Goal: Transaction & Acquisition: Purchase product/service

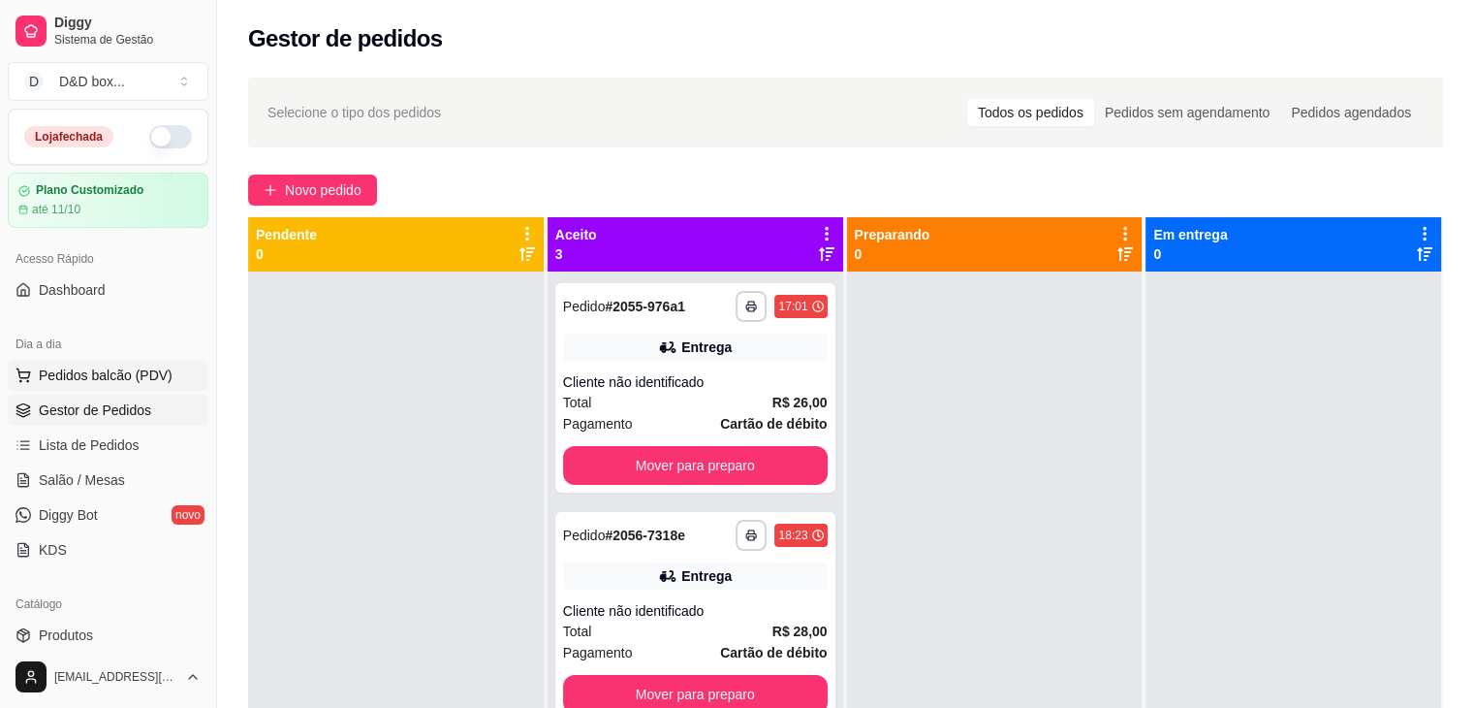
click at [57, 365] on span "Pedidos balcão (PDV)" at bounding box center [106, 374] width 134 height 19
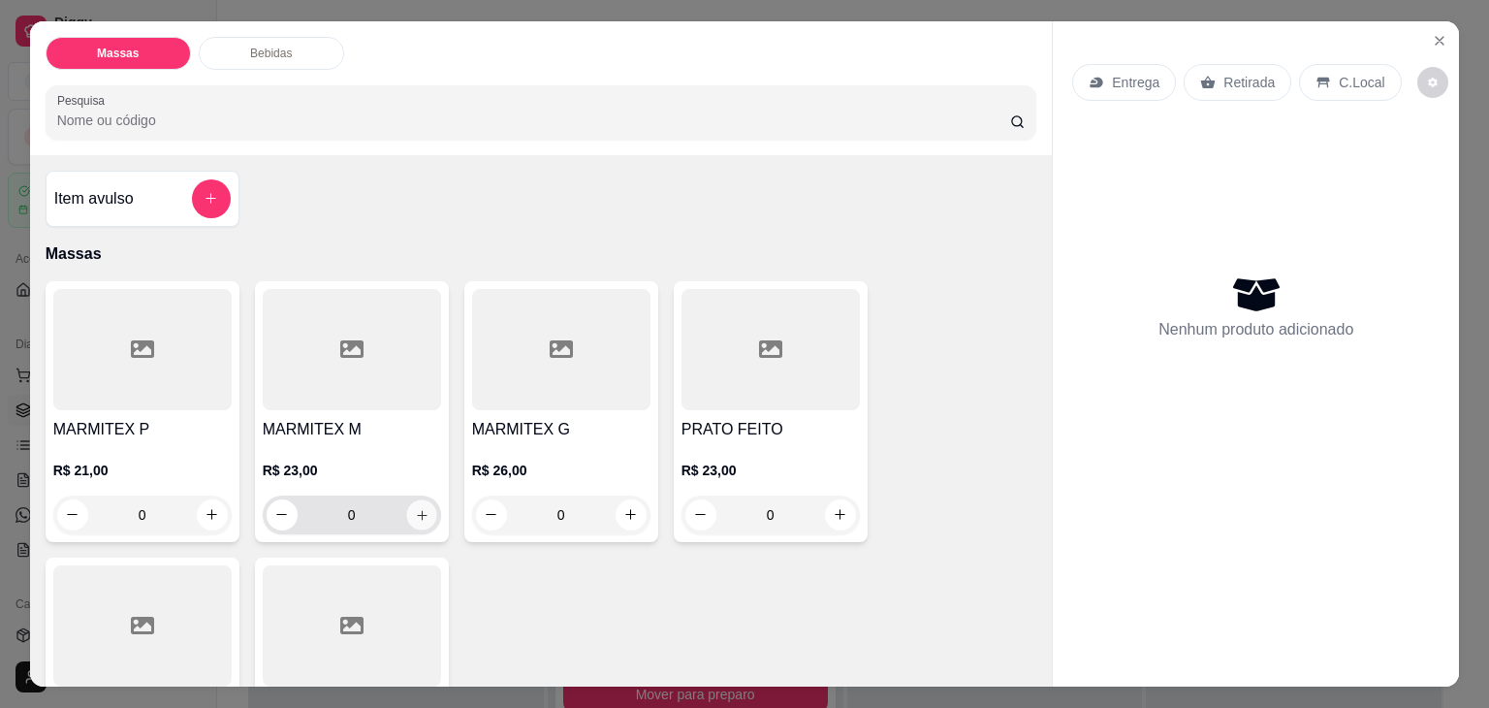
click at [415, 508] on icon "increase-product-quantity" at bounding box center [421, 515] width 15 height 15
type input "1"
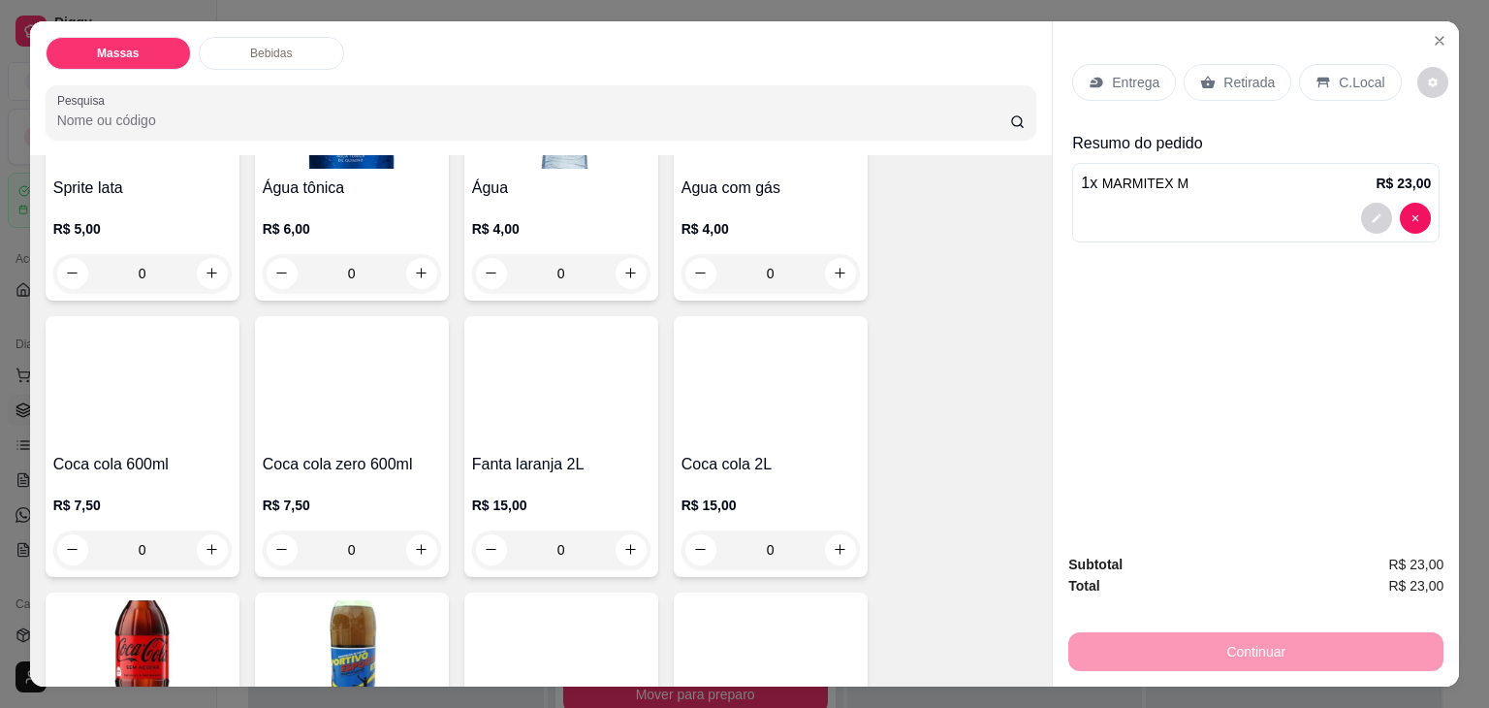
scroll to position [1094, 0]
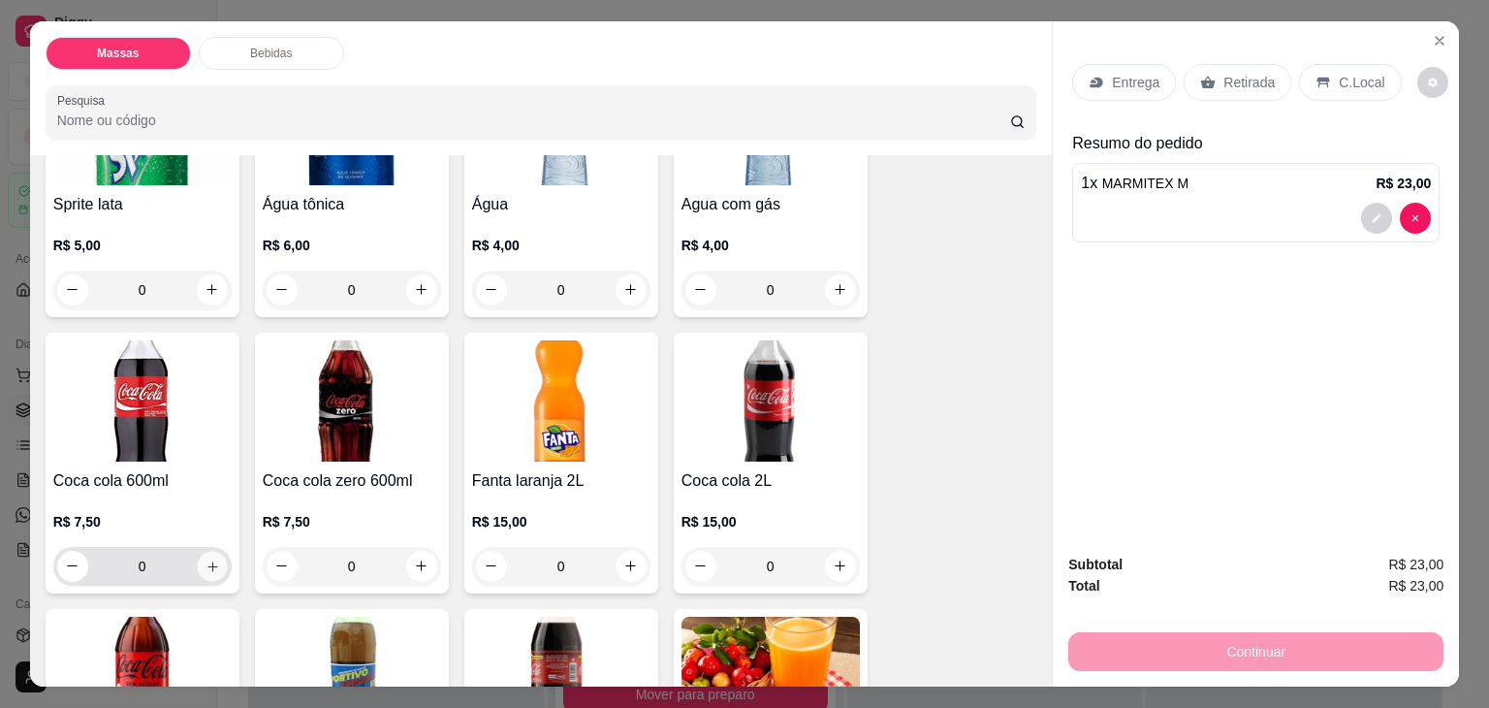
click at [217, 557] on button "increase-product-quantity" at bounding box center [212, 566] width 30 height 30
type input "1"
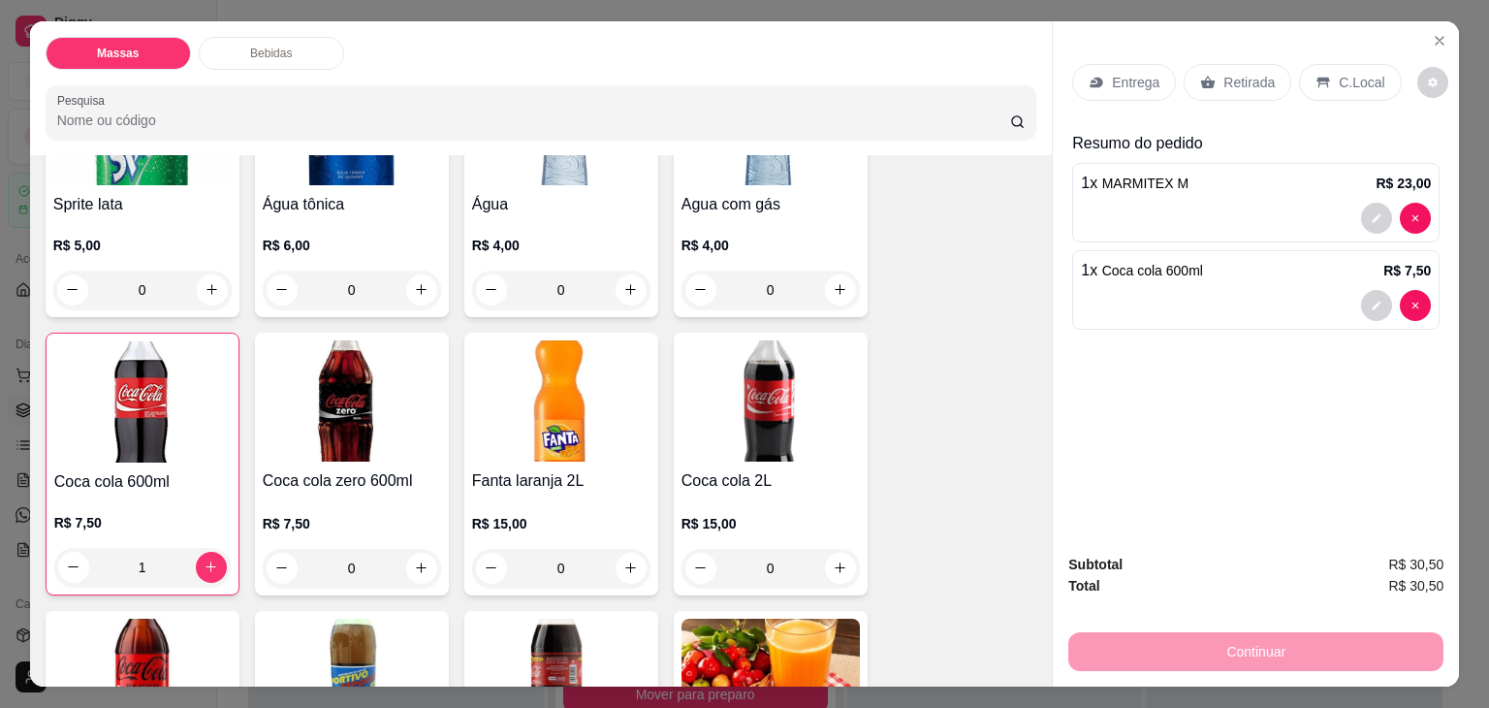
click at [1117, 82] on p "Entrega" at bounding box center [1136, 82] width 48 height 19
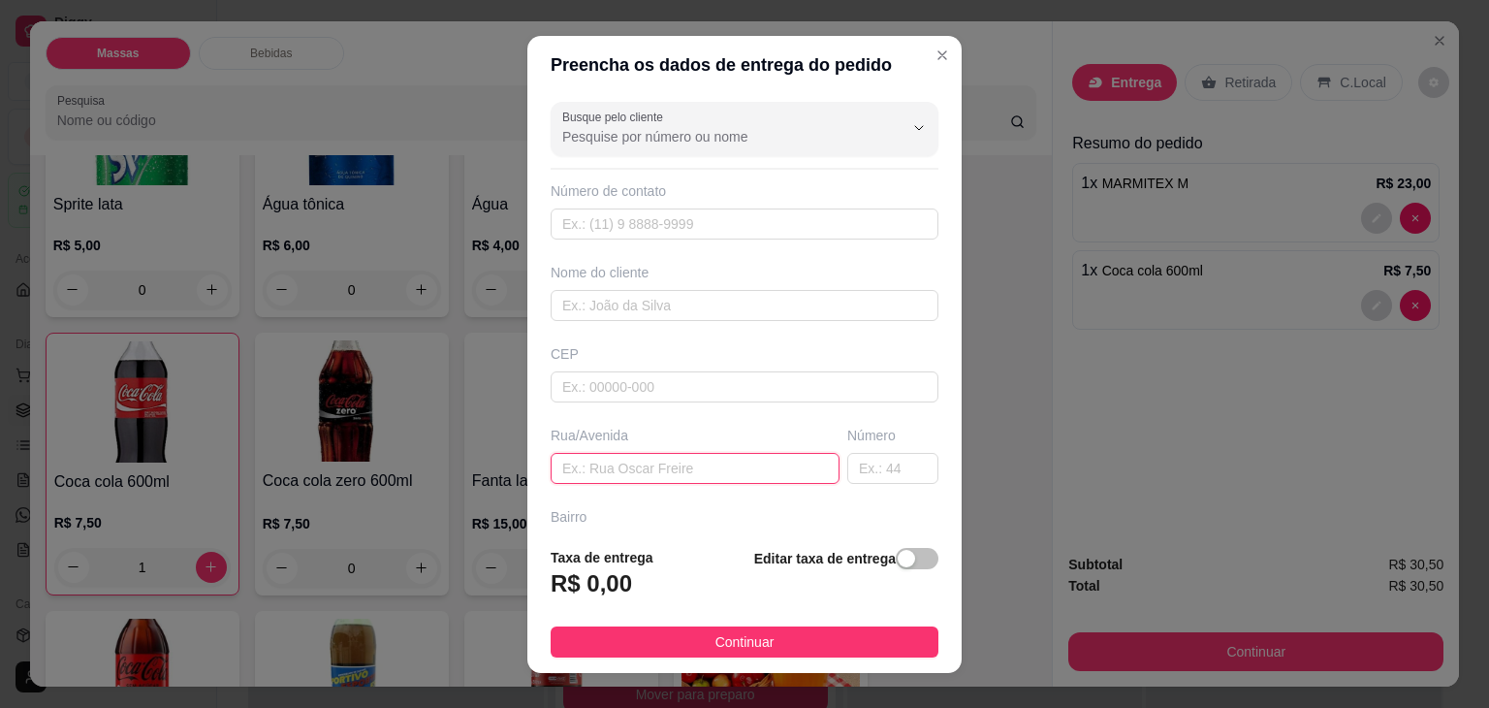
click at [690, 457] on input "text" at bounding box center [695, 468] width 289 height 31
type input "JAGUARY"
click at [857, 462] on input "text" at bounding box center [892, 468] width 91 height 31
type input "301"
click at [898, 557] on div "button" at bounding box center [906, 558] width 17 height 17
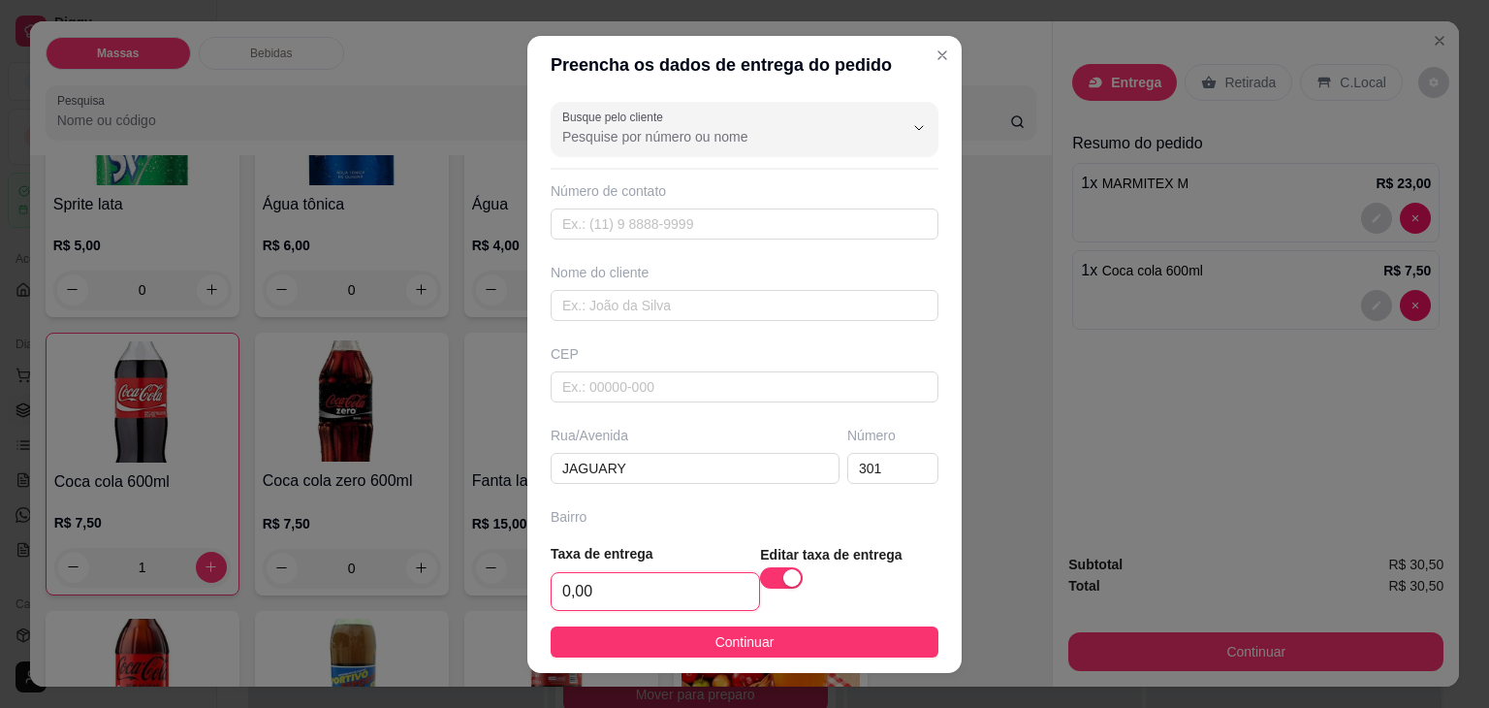
click at [706, 583] on input "0,00" at bounding box center [655, 591] width 207 height 37
click at [707, 583] on input "0,00" at bounding box center [655, 591] width 207 height 37
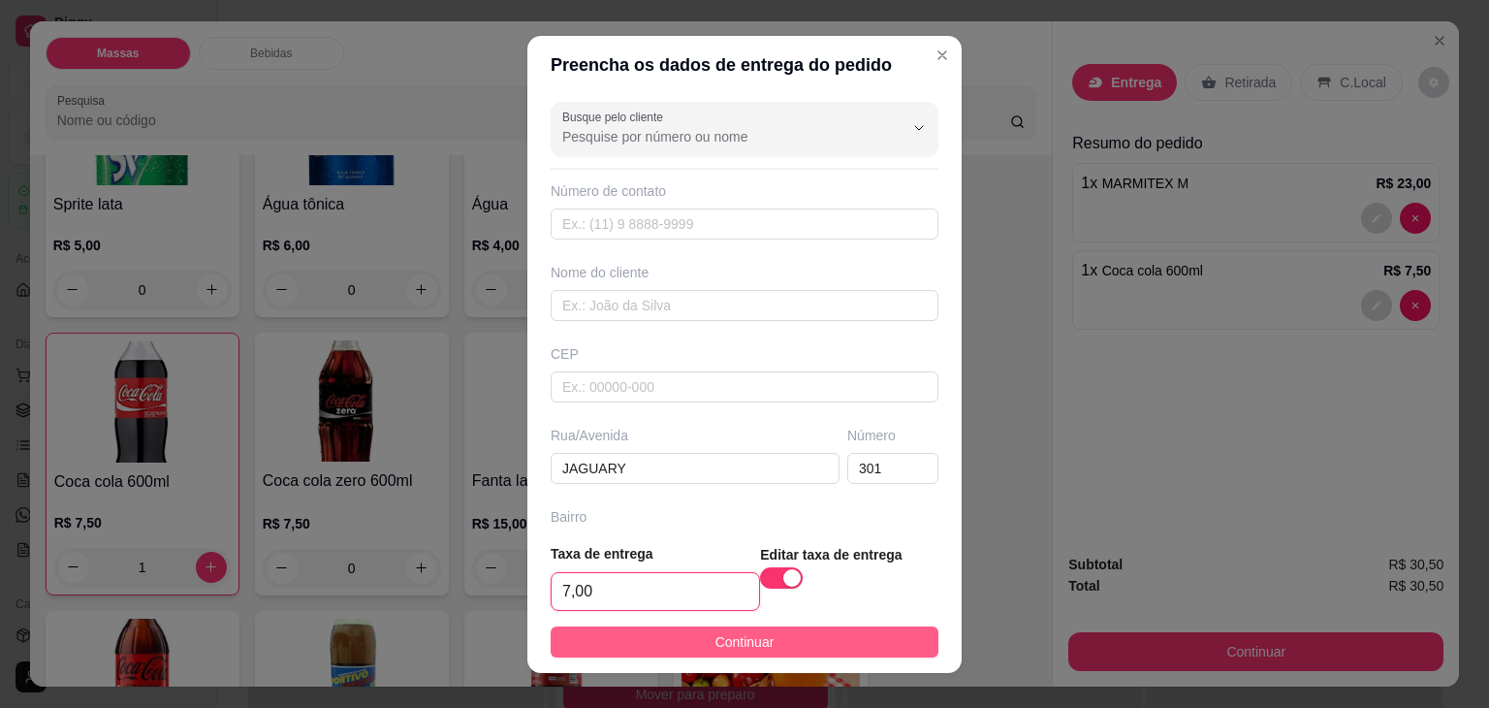
type input "7,00"
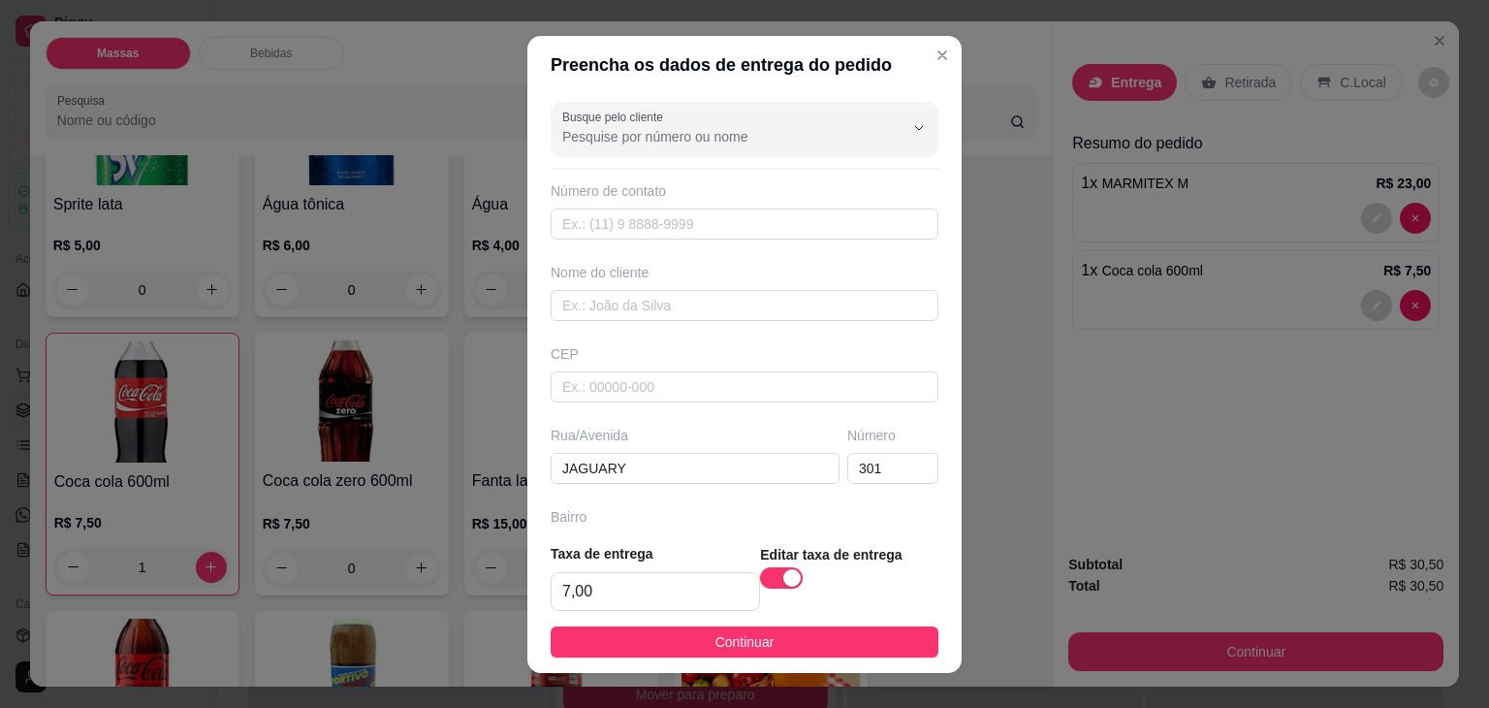
click at [740, 631] on span "Continuar" at bounding box center [744, 641] width 59 height 21
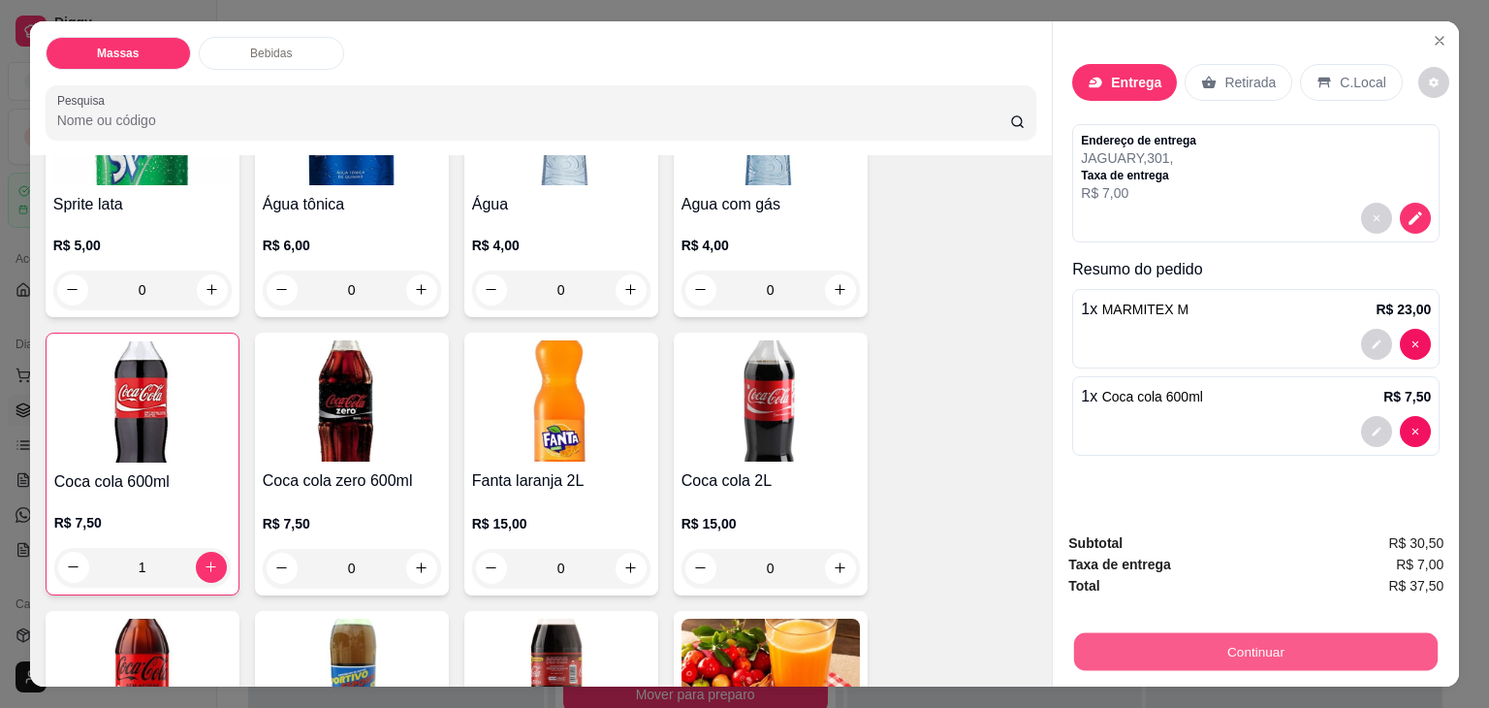
click at [1133, 645] on button "Continuar" at bounding box center [1256, 652] width 364 height 38
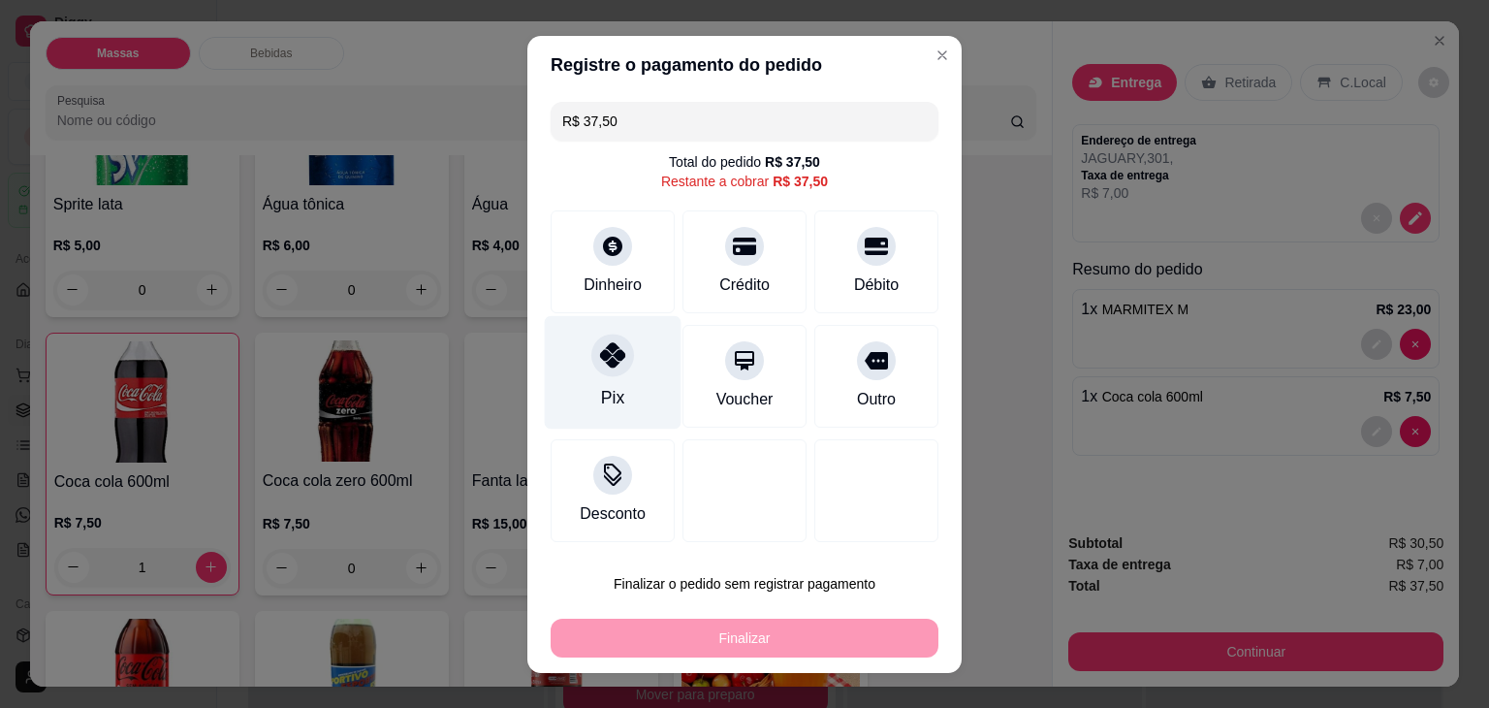
click at [638, 385] on div "Pix" at bounding box center [613, 371] width 137 height 113
type input "R$ 0,00"
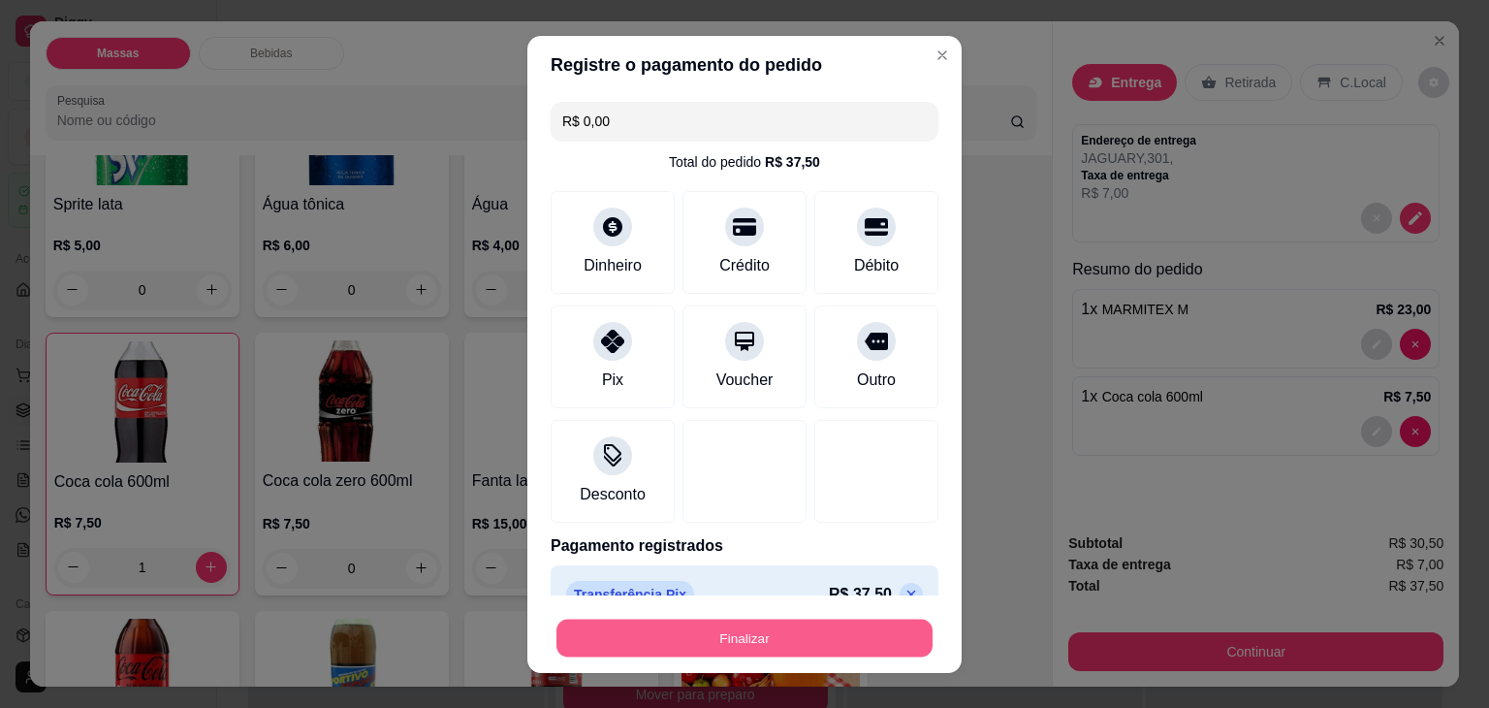
click at [721, 649] on button "Finalizar" at bounding box center [744, 637] width 376 height 38
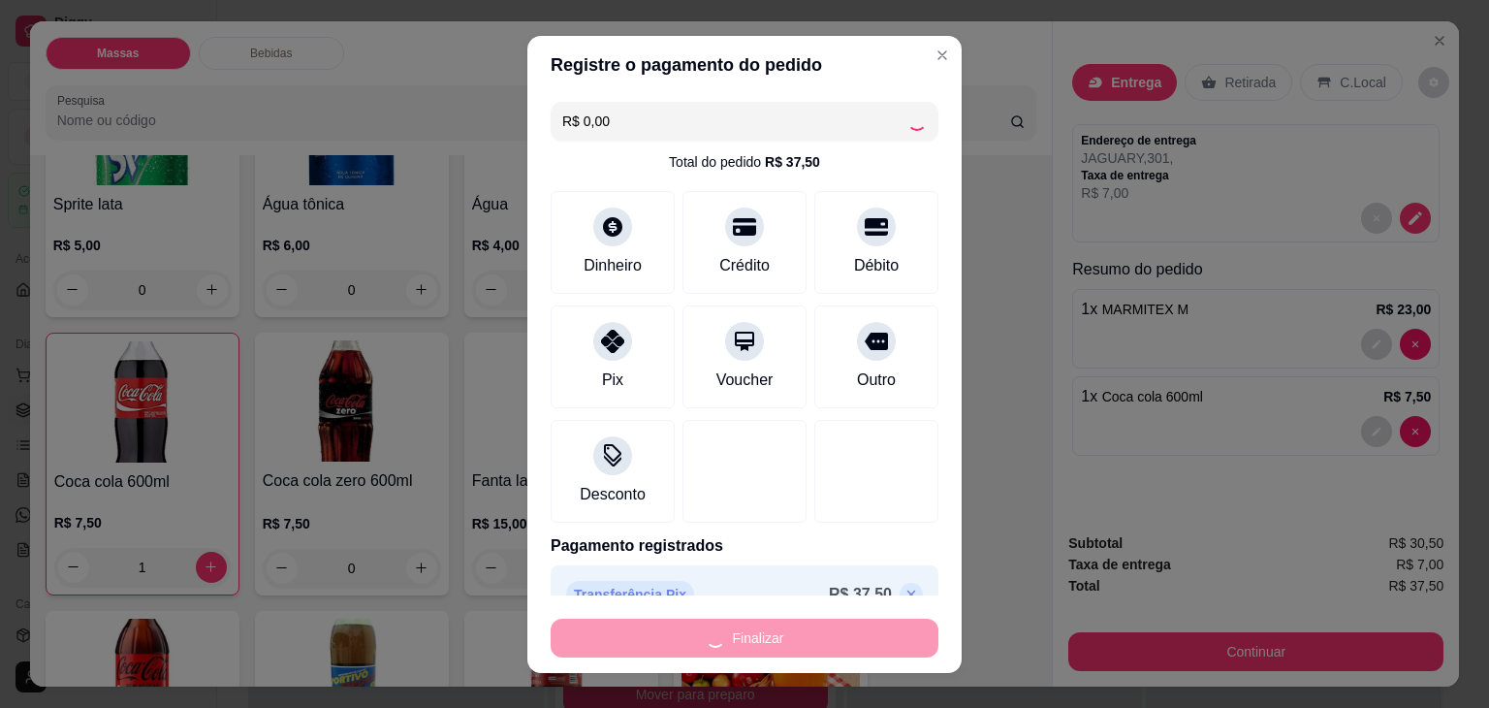
type input "0"
type input "-R$ 37,50"
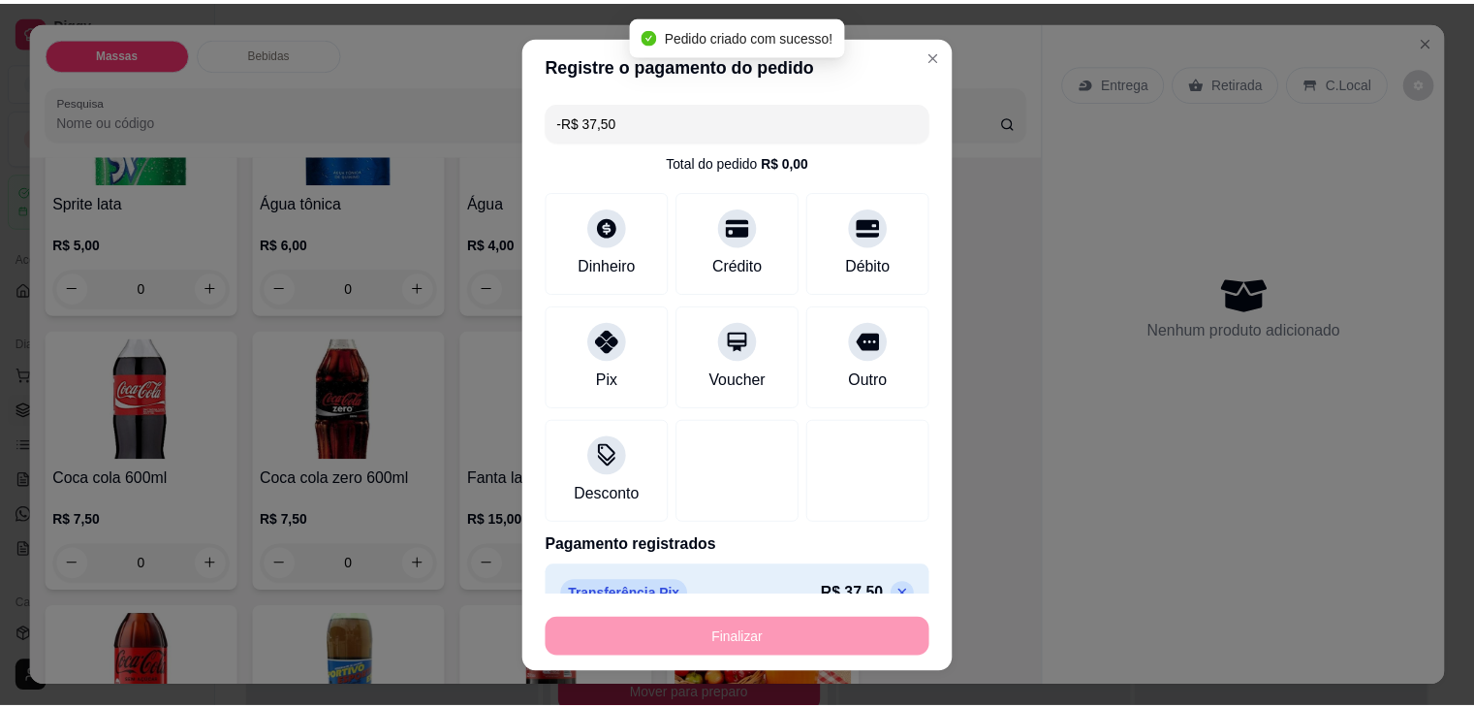
scroll to position [1093, 0]
